Goal: Task Accomplishment & Management: Use online tool/utility

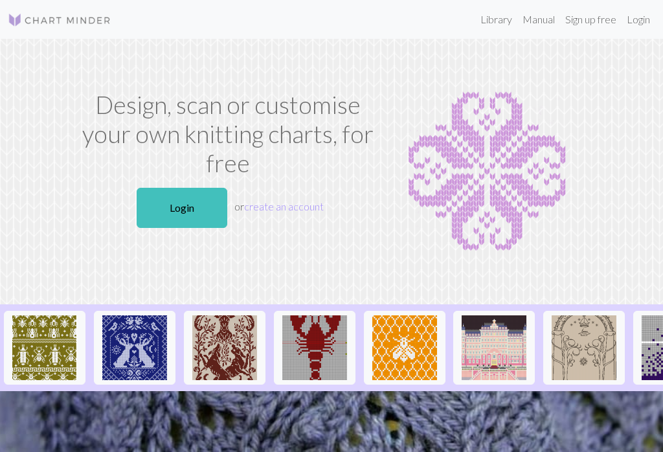
click at [654, 17] on link "Login" at bounding box center [638, 19] width 34 height 26
click at [636, 14] on link "Login" at bounding box center [638, 19] width 34 height 26
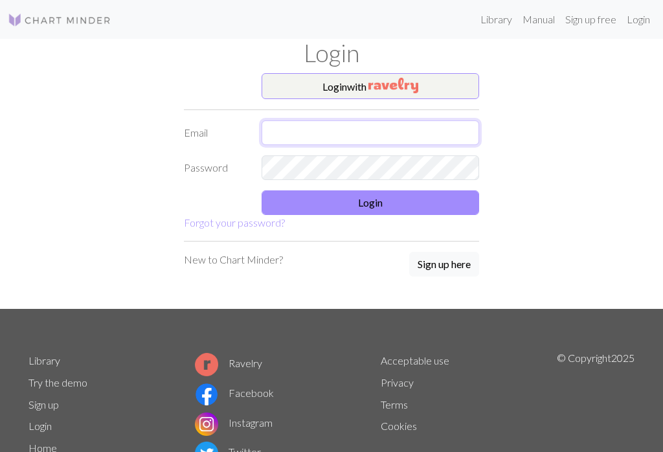
click at [303, 134] on input "text" at bounding box center [371, 132] width 218 height 25
type input "[EMAIL_ADDRESS][DOMAIN_NAME]"
click at [351, 200] on button "Login" at bounding box center [371, 202] width 218 height 25
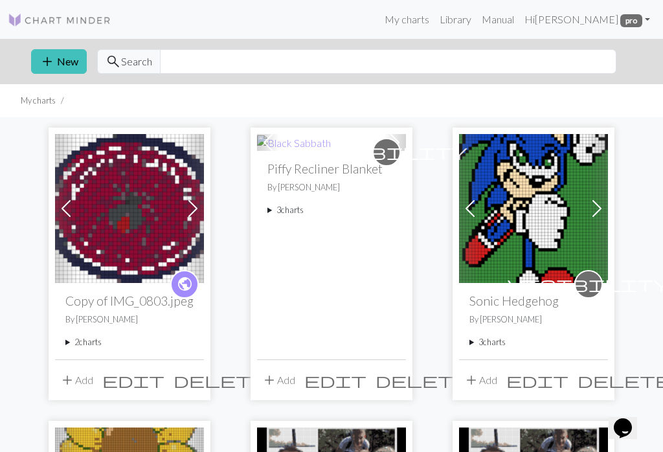
click at [69, 346] on summary "2 charts" at bounding box center [129, 342] width 128 height 12
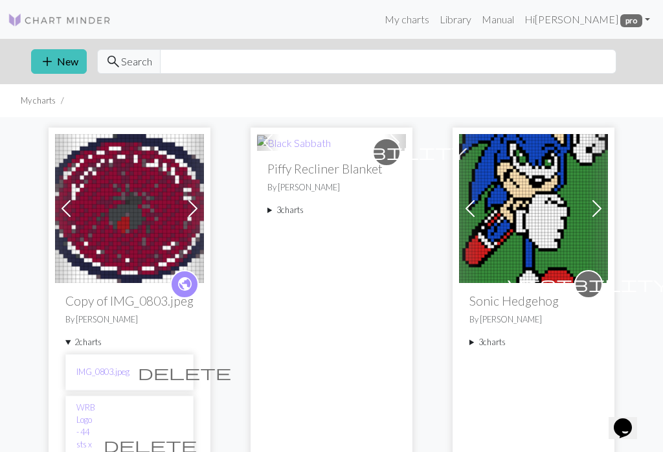
click at [73, 410] on li "WRB Logo - 44 sts x 36 rows v2 delete" at bounding box center [129, 445] width 128 height 98
click at [89, 413] on link "WRB Logo - 44 sts x 36 rows v2" at bounding box center [85, 444] width 19 height 87
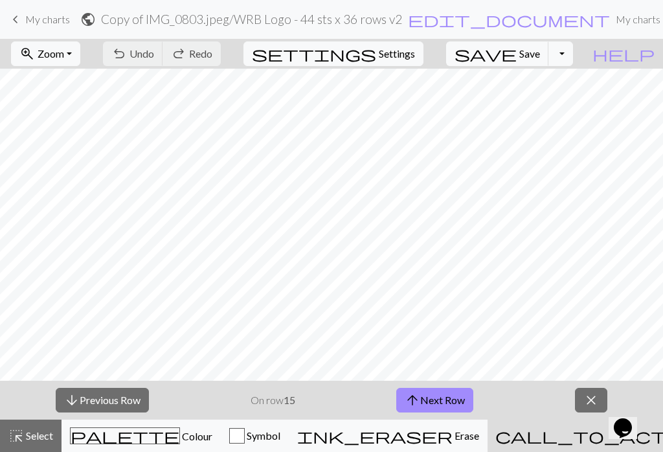
click at [64, 54] on span "Zoom" at bounding box center [51, 53] width 27 height 12
click at [45, 178] on button "100%" at bounding box center [63, 176] width 102 height 21
click at [433, 396] on button "arrow_upward Next Row" at bounding box center [434, 400] width 77 height 25
click at [540, 58] on span "Save" at bounding box center [529, 53] width 21 height 12
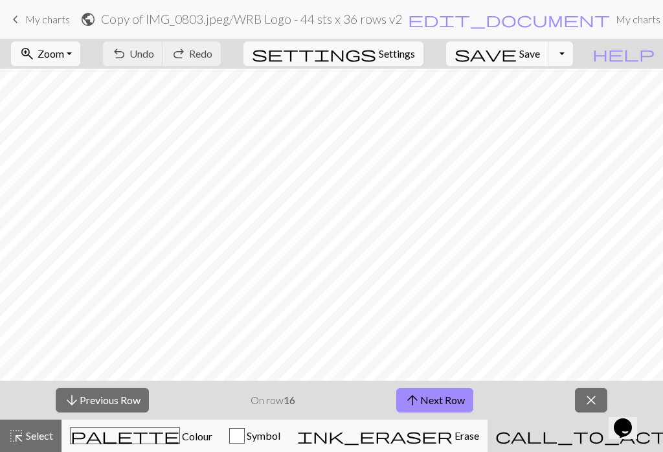
scroll to position [69, 0]
